Goal: Information Seeking & Learning: Understand process/instructions

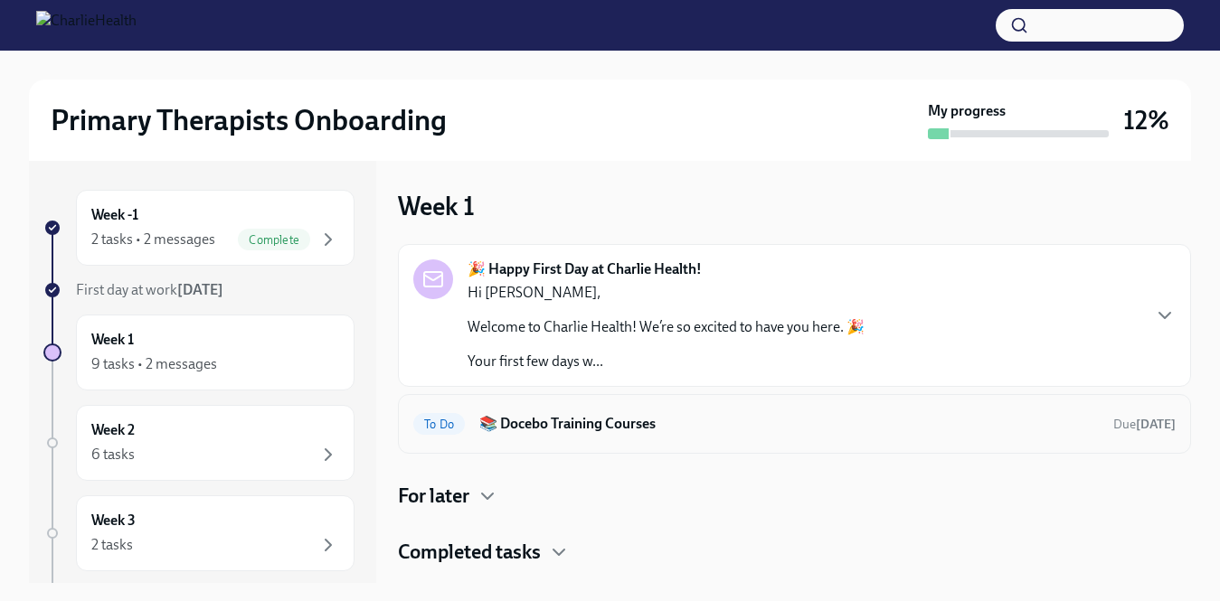
click at [568, 429] on h6 "📚 Docebo Training Courses" at bounding box center [788, 424] width 619 height 20
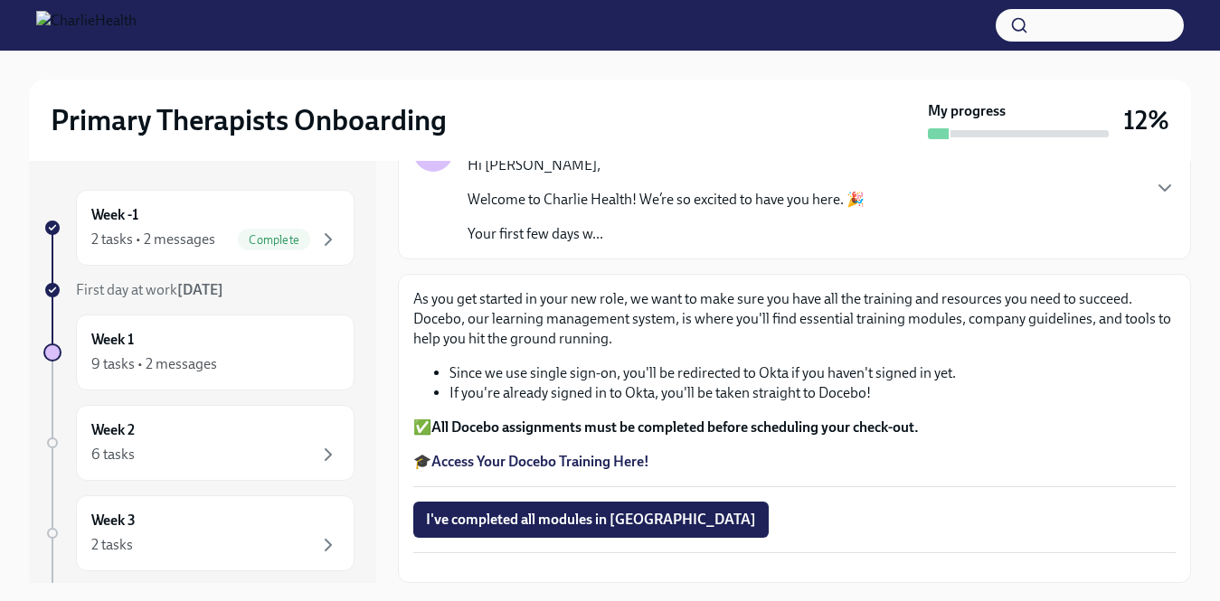
scroll to position [212, 0]
click at [572, 453] on strong "Access Your Docebo Training Here!" at bounding box center [540, 461] width 218 height 17
click at [294, 253] on div "Week -1 2 tasks • 2 messages Complete" at bounding box center [215, 228] width 279 height 76
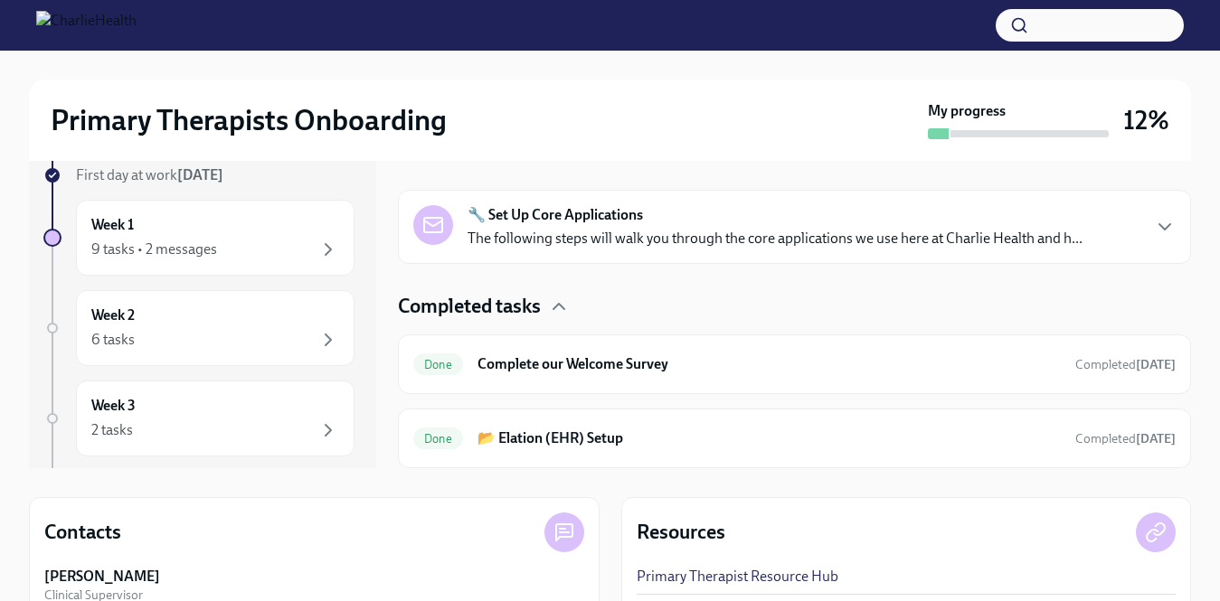
scroll to position [121, 0]
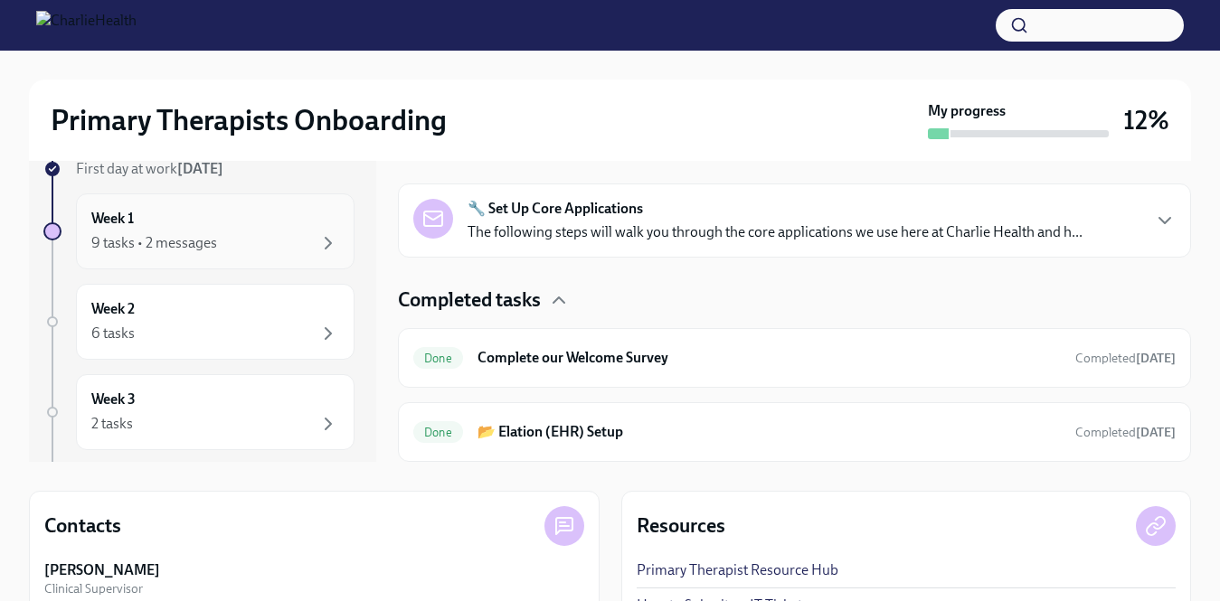
click at [255, 255] on div "Week 1 9 tasks • 2 messages" at bounding box center [215, 232] width 279 height 76
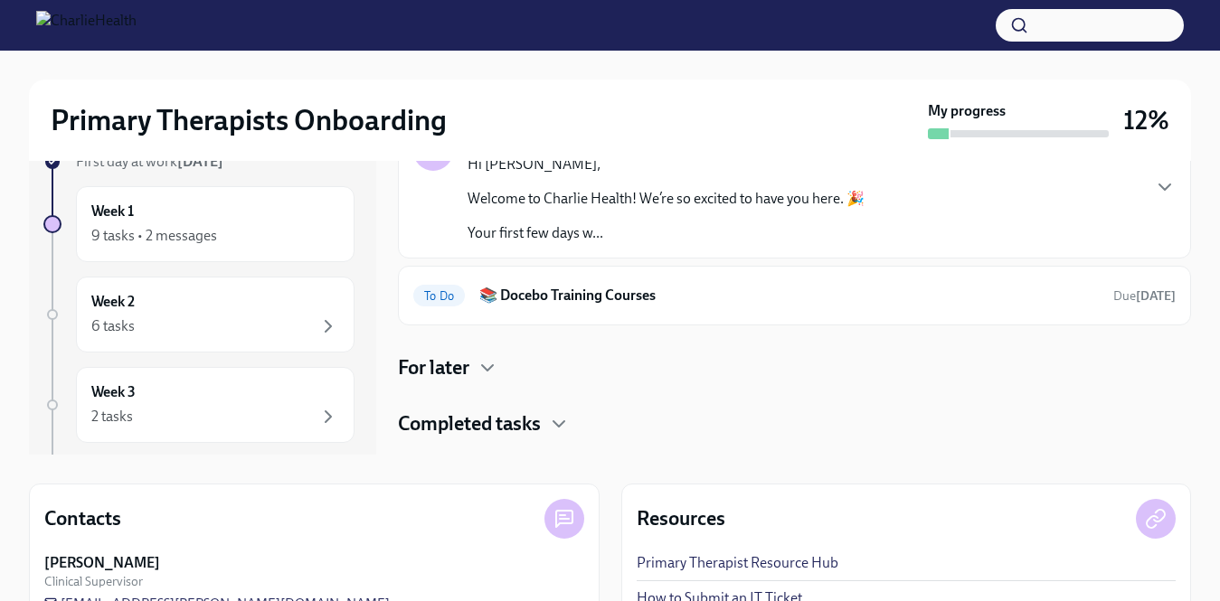
scroll to position [172, 0]
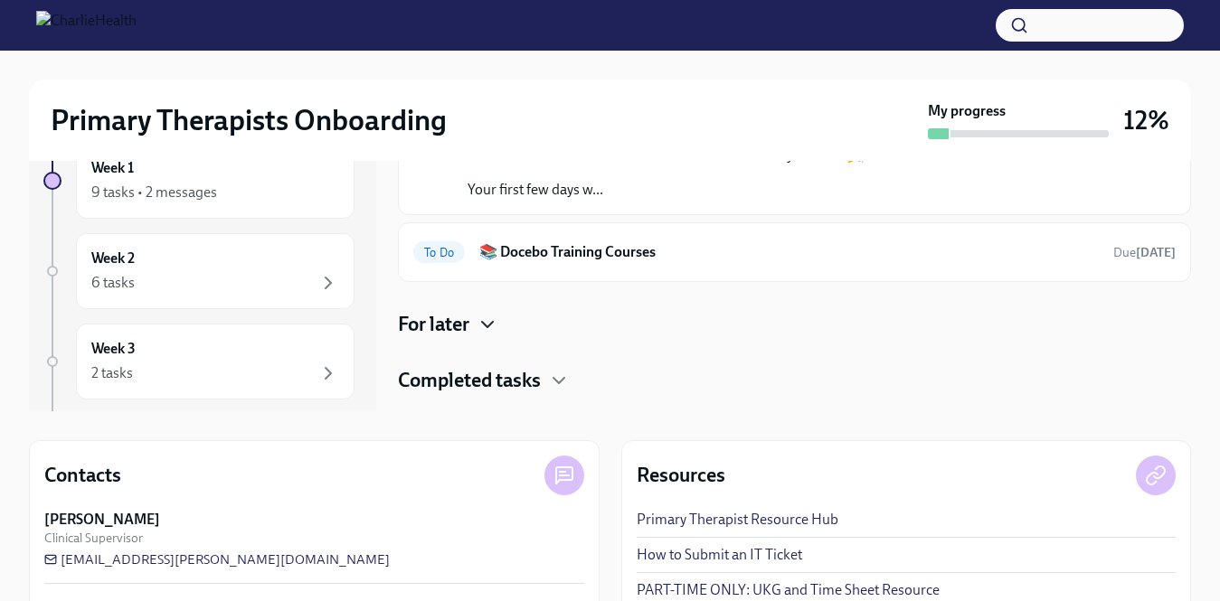
click at [480, 325] on icon "button" at bounding box center [488, 325] width 22 height 22
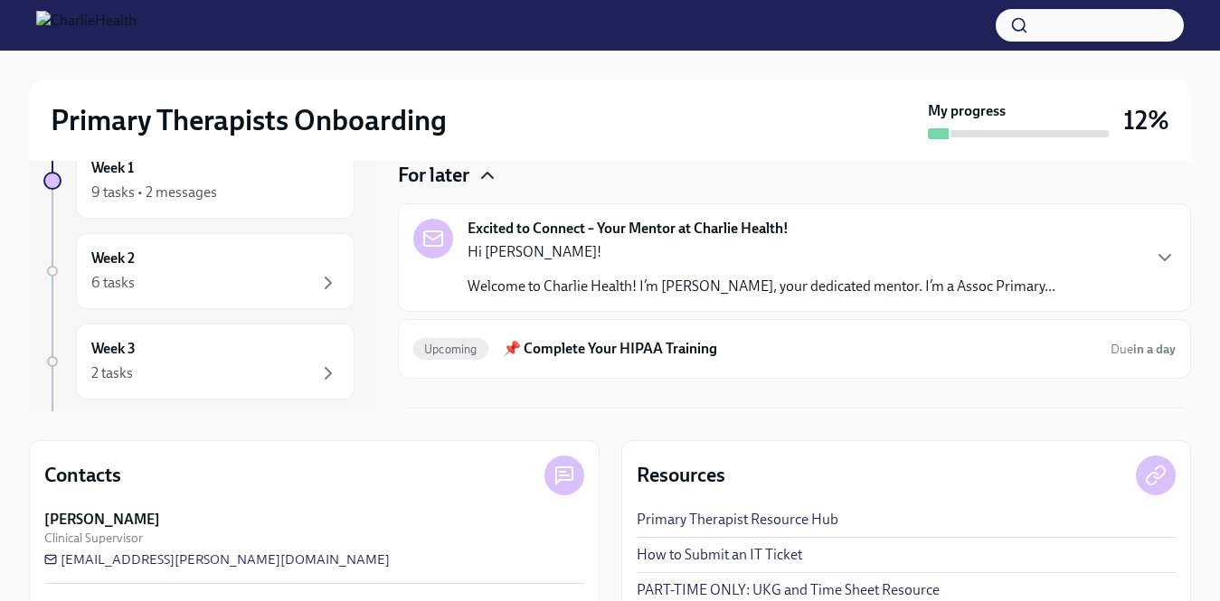
scroll to position [169, 0]
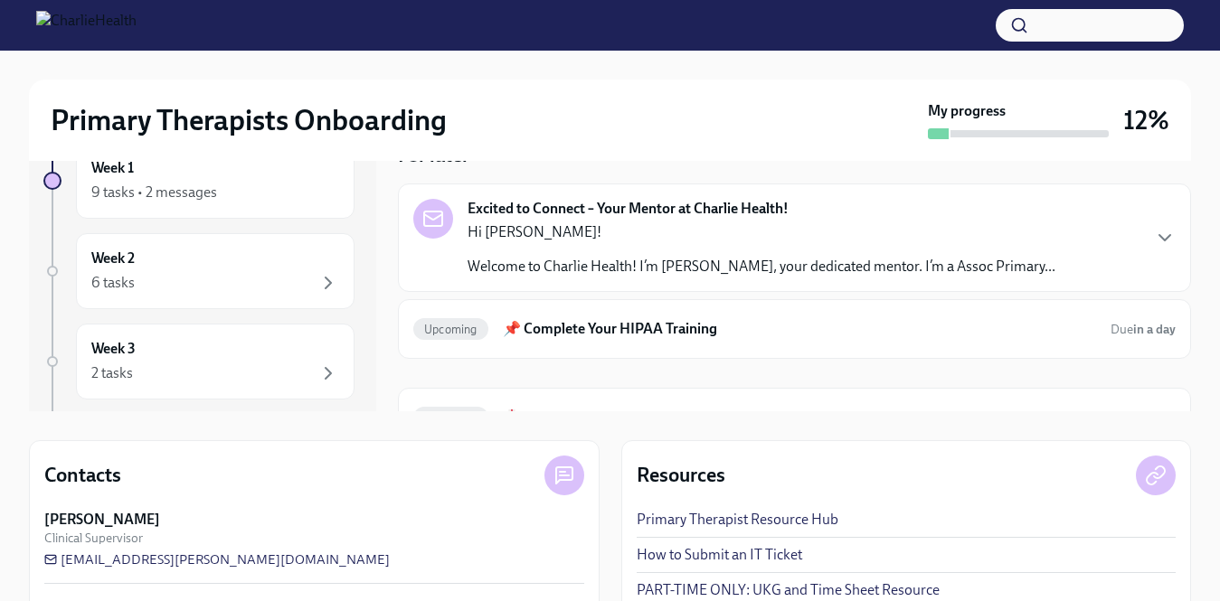
click at [864, 274] on p "Welcome to Charlie Health! I’m [PERSON_NAME], your dedicated mentor. I’m a Asso…" at bounding box center [761, 267] width 588 height 20
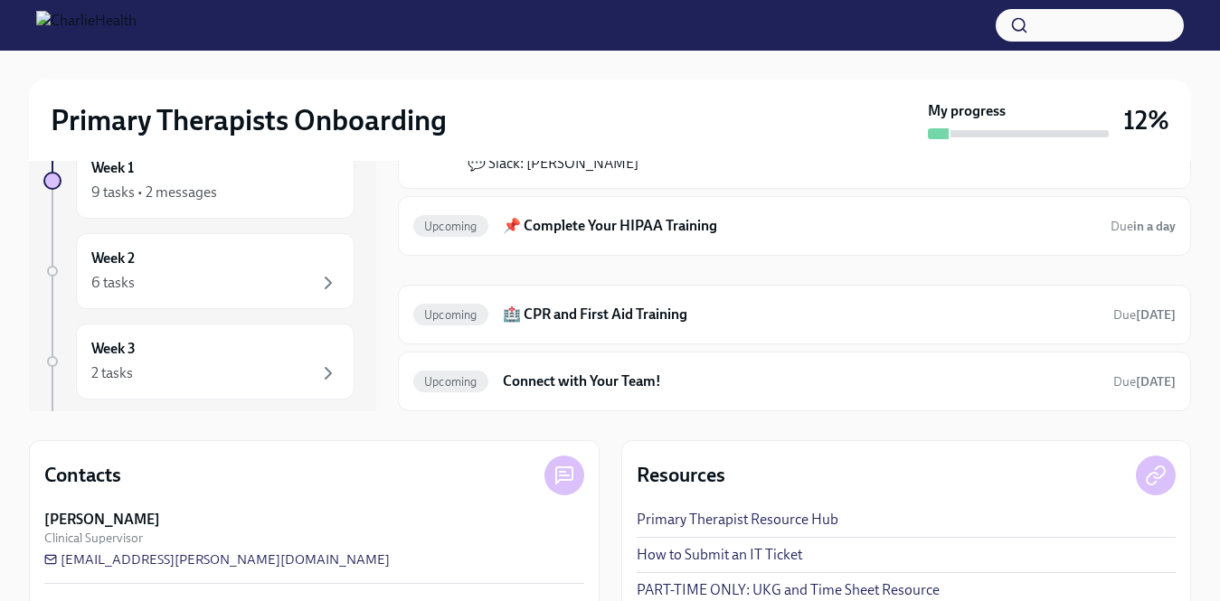
scroll to position [552, 0]
click at [859, 236] on div "Upcoming 📌 Complete Your HIPAA Training Due in a day" at bounding box center [794, 224] width 762 height 29
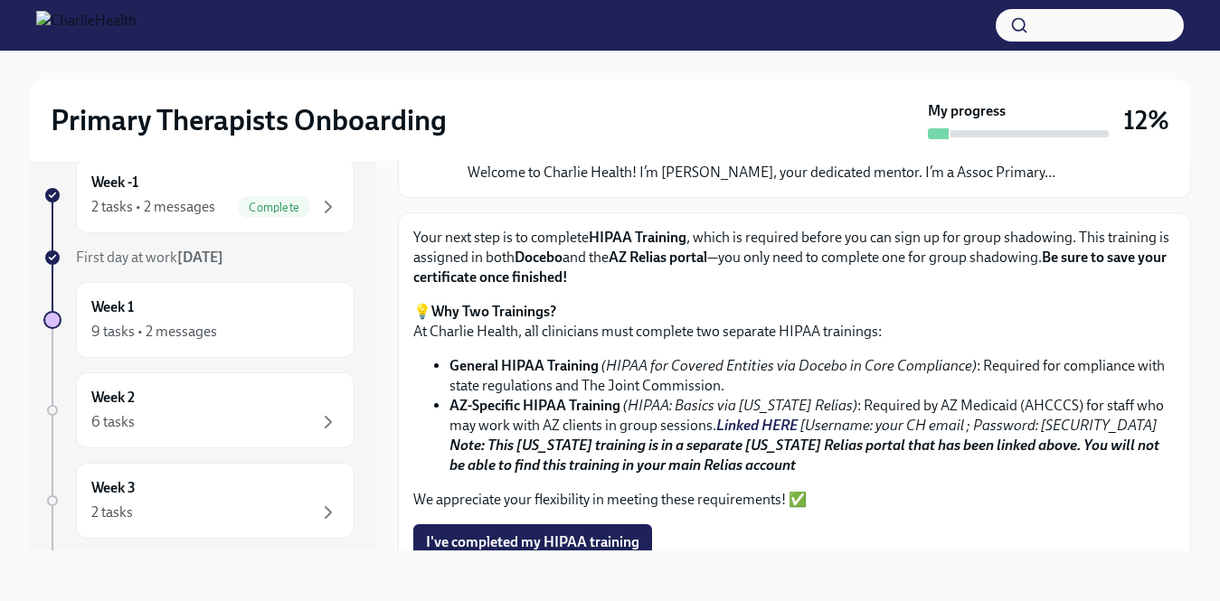
scroll to position [171, 0]
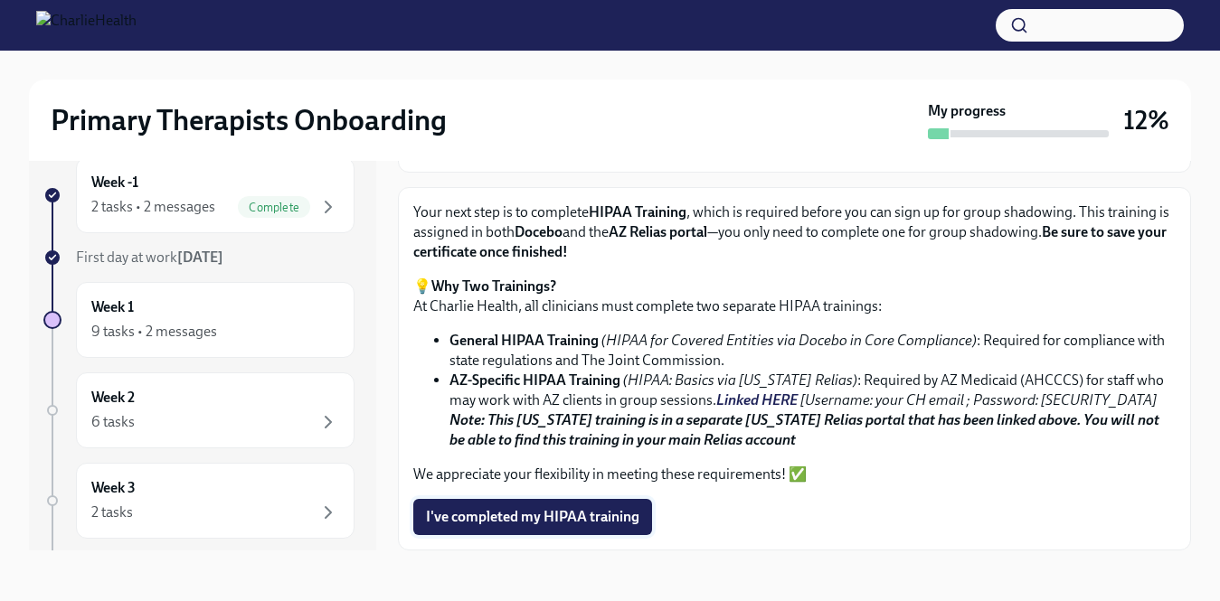
click at [572, 515] on span "I've completed my HIPAA training" at bounding box center [532, 517] width 213 height 18
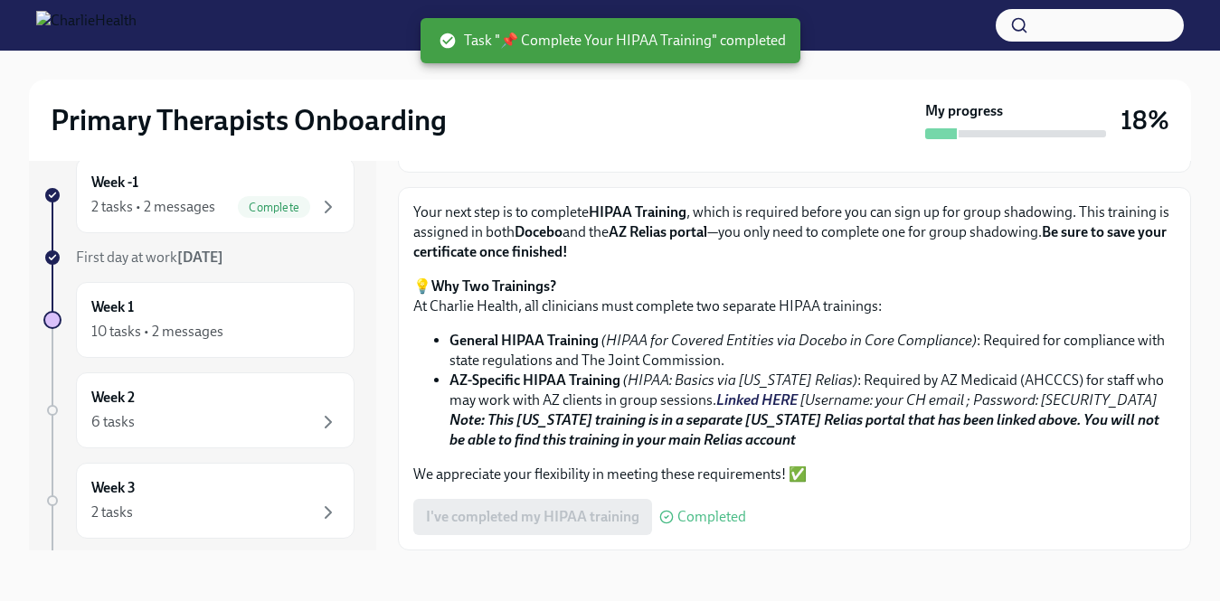
click at [1173, 209] on p "Your next step is to complete HIPAA Training , which is required before you can…" at bounding box center [794, 233] width 762 height 60
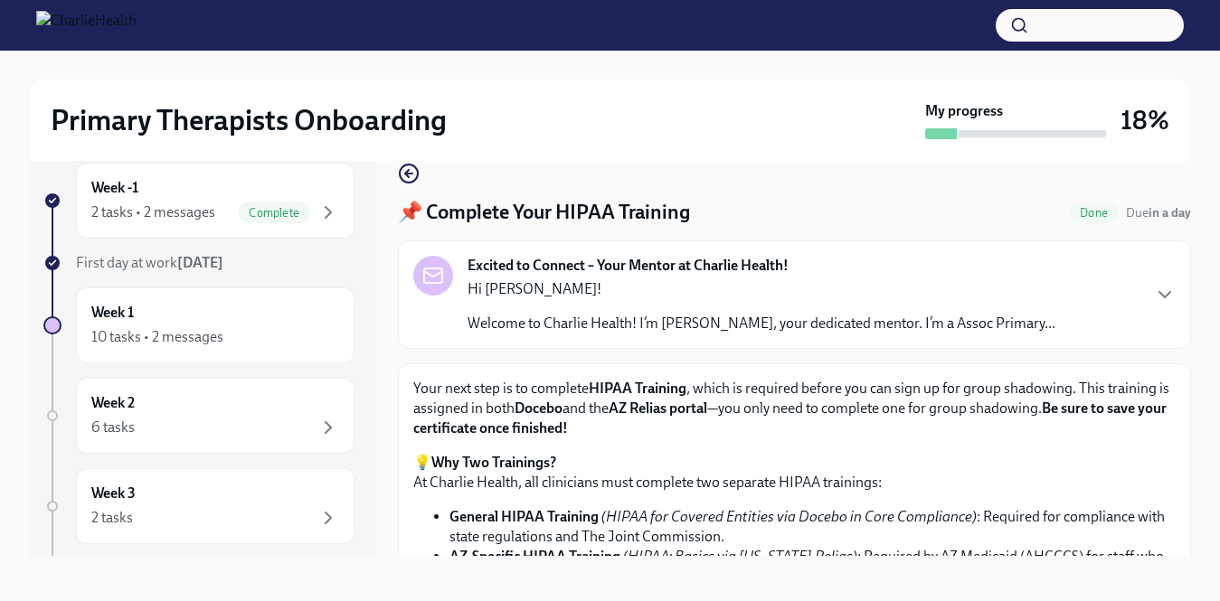
scroll to position [0, 0]
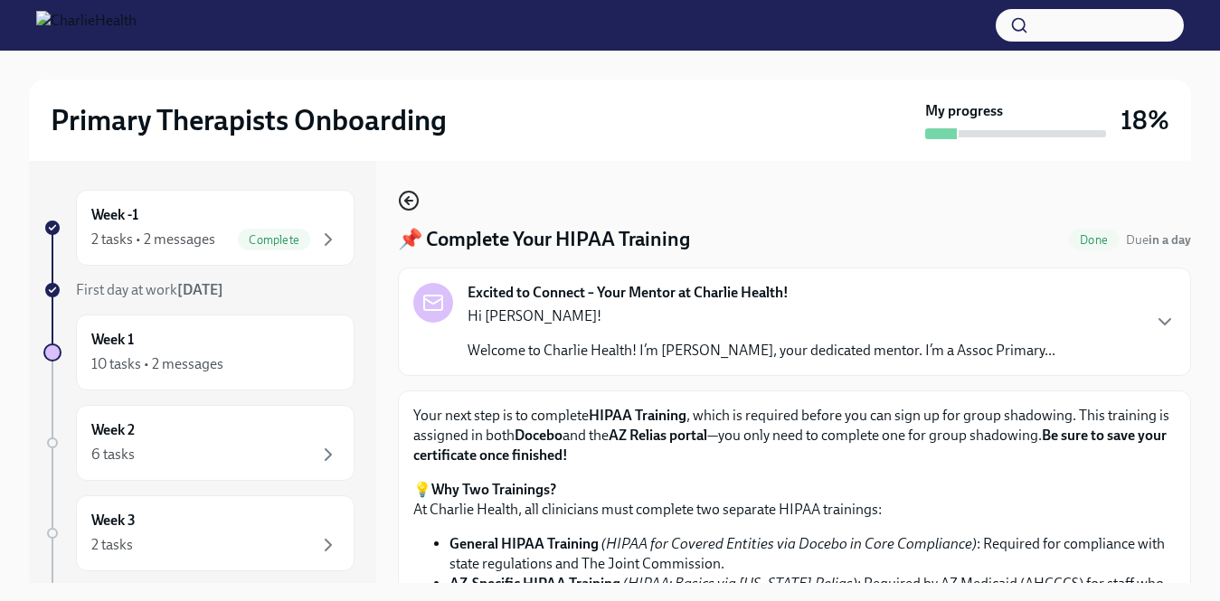
click at [409, 202] on icon "button" at bounding box center [409, 201] width 22 height 22
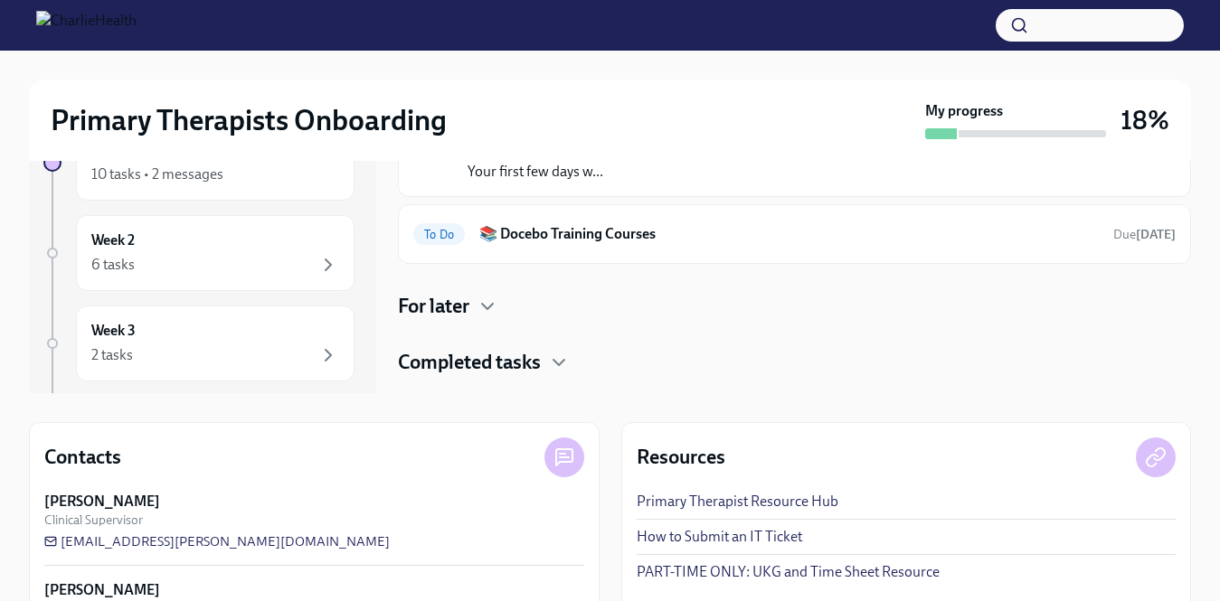
scroll to position [207, 0]
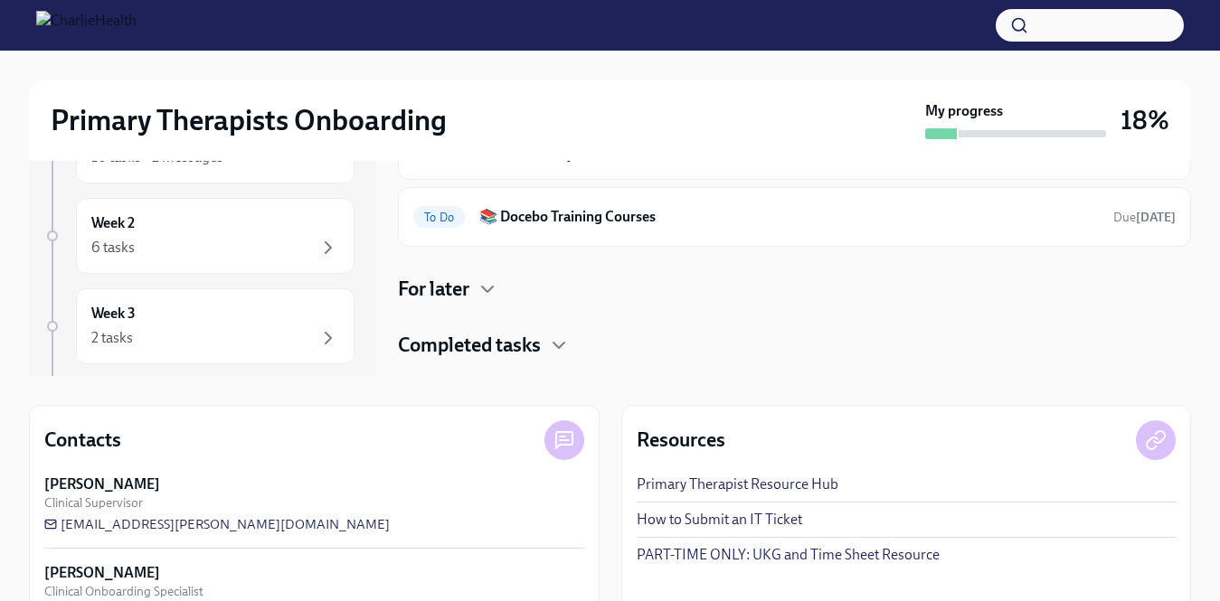
click at [509, 289] on div "For later" at bounding box center [794, 289] width 793 height 27
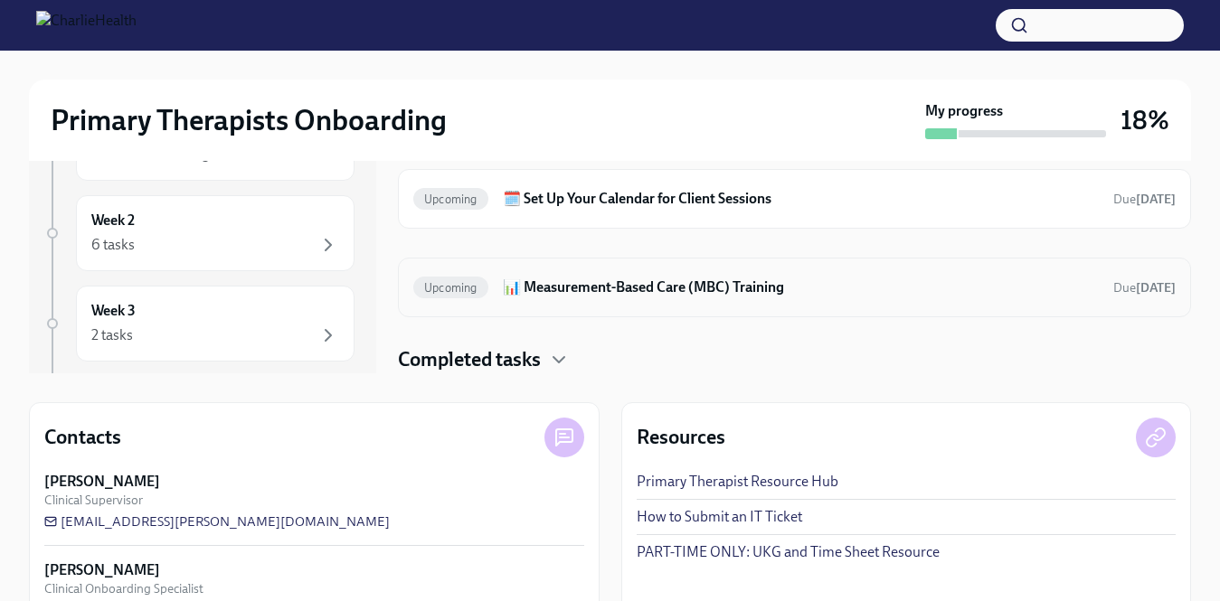
scroll to position [224, 0]
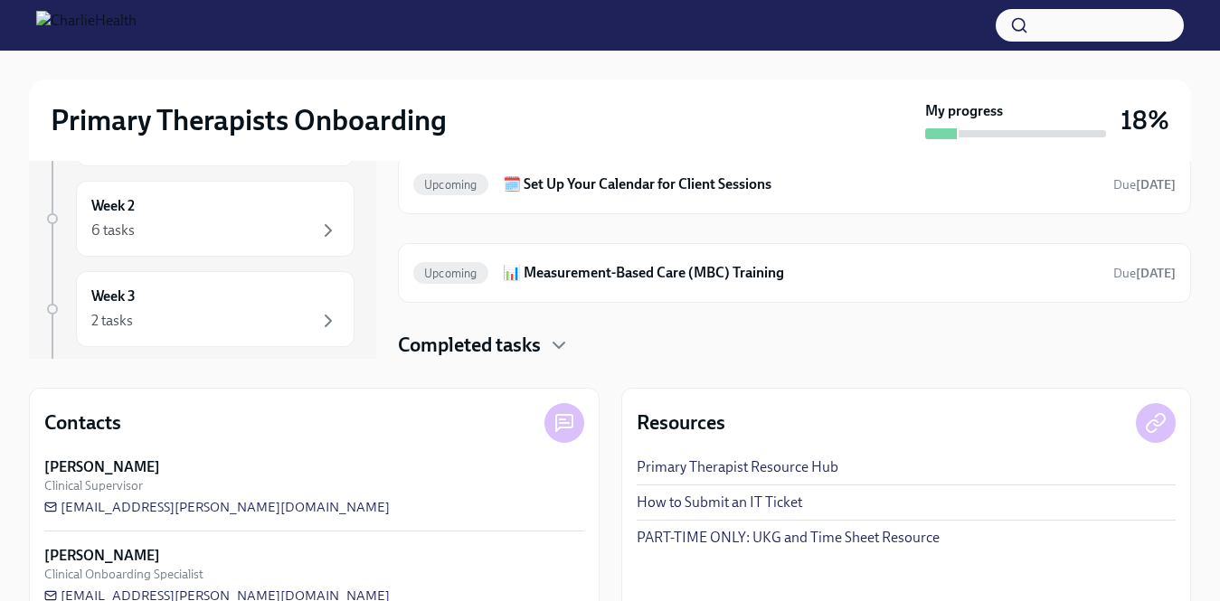
click at [543, 346] on div "Completed tasks" at bounding box center [794, 345] width 793 height 27
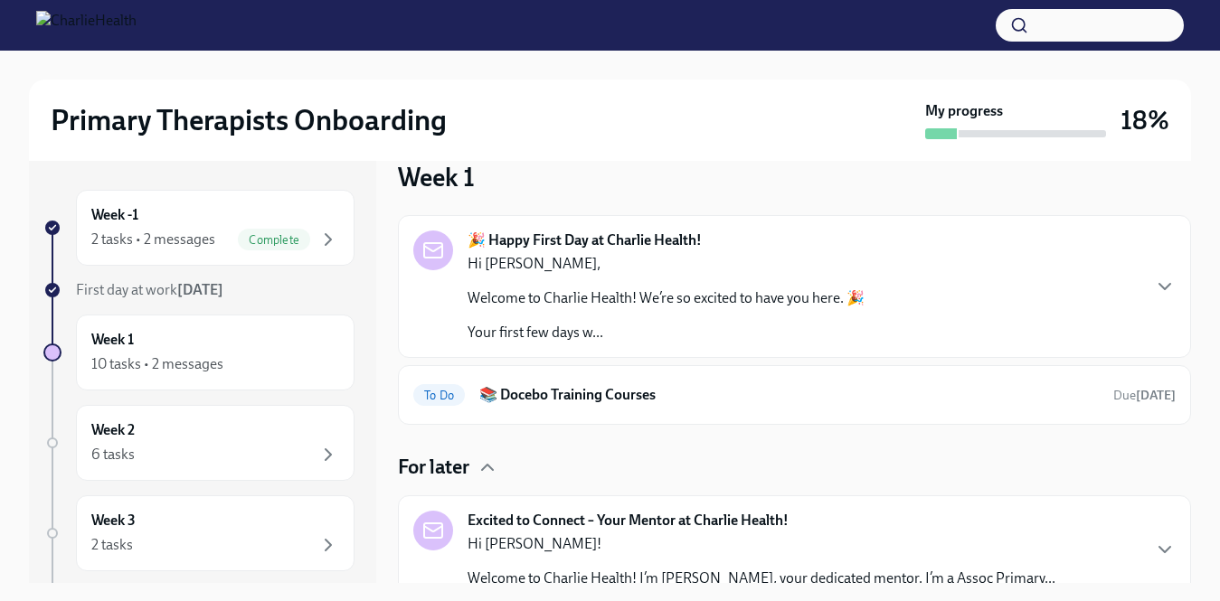
scroll to position [20, 0]
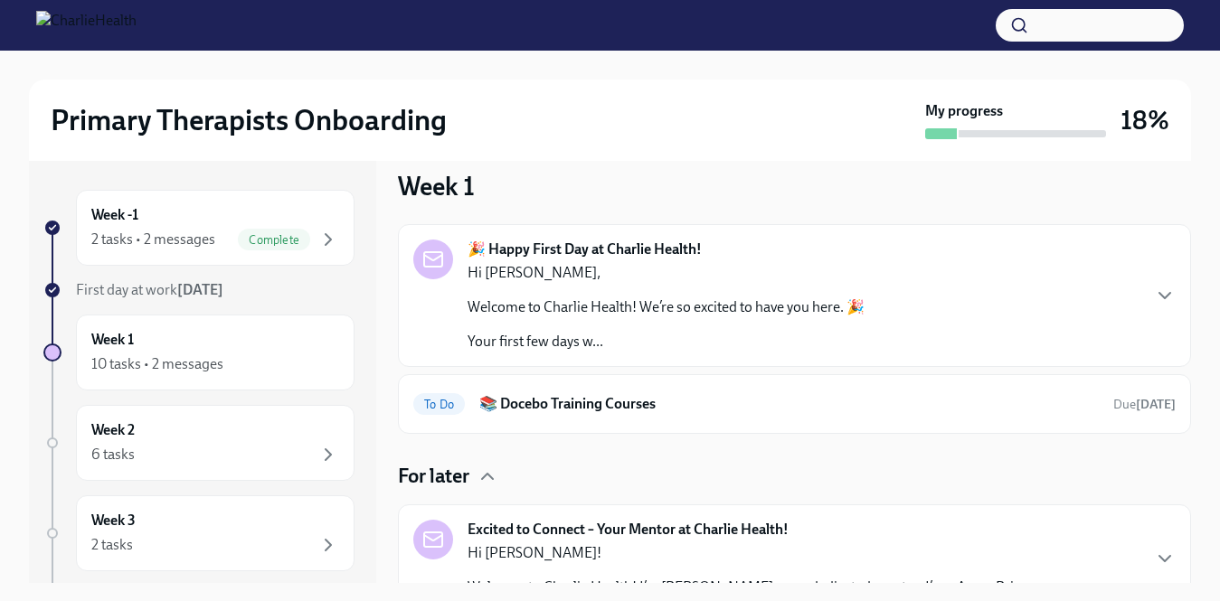
click at [543, 348] on p "Your first few days w..." at bounding box center [665, 342] width 397 height 20
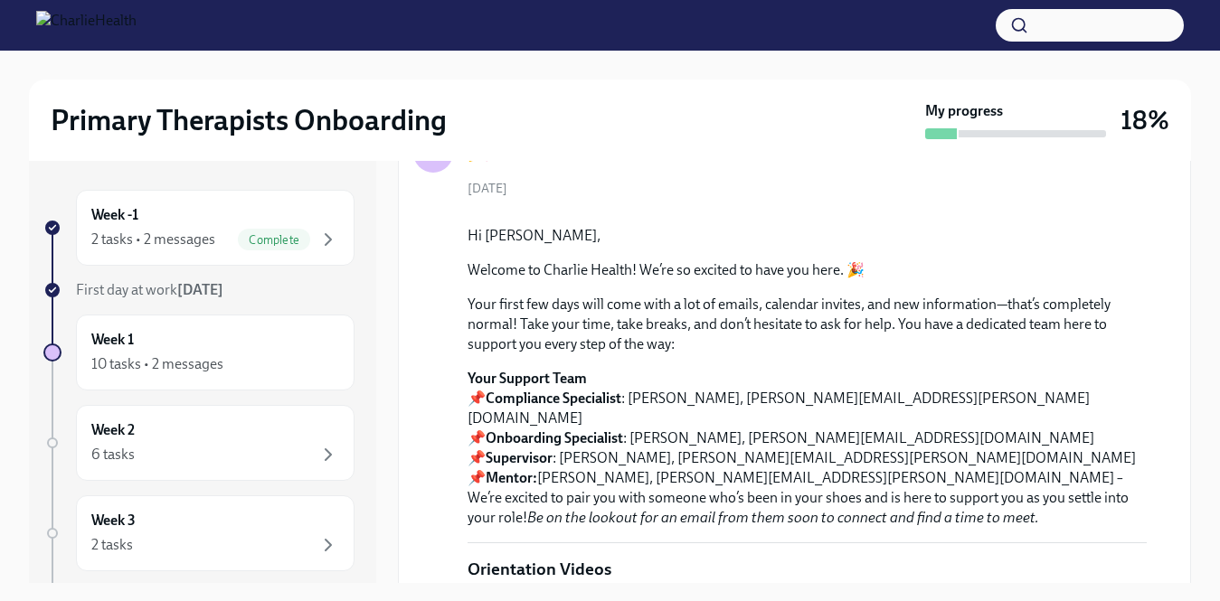
scroll to position [107, 0]
